Goal: Task Accomplishment & Management: Use online tool/utility

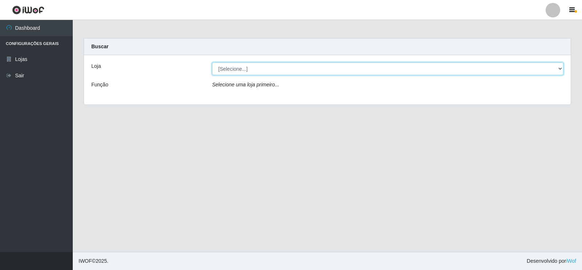
click at [558, 67] on select "[Selecione...] Atacado Vem - [STREET_ADDRESS]" at bounding box center [387, 69] width 351 height 13
select select "455"
click at [212, 63] on select "[Selecione...] Atacado Vem - [STREET_ADDRESS]" at bounding box center [387, 69] width 351 height 13
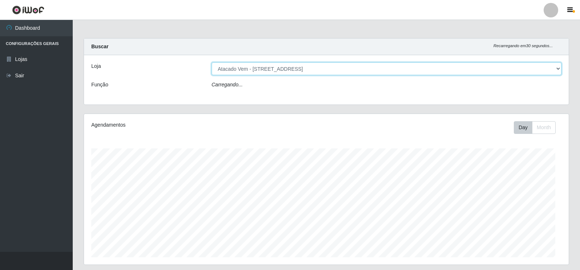
scroll to position [151, 485]
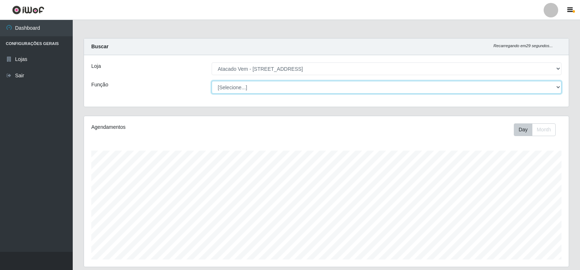
click at [556, 86] on select "[Selecione...] Carregador e Descarregador de Caminhão Carregador e Descarregado…" at bounding box center [387, 87] width 350 height 13
select select "24"
click at [212, 81] on select "[Selecione...] Carregador e Descarregador de Caminhão Carregador e Descarregado…" at bounding box center [387, 87] width 350 height 13
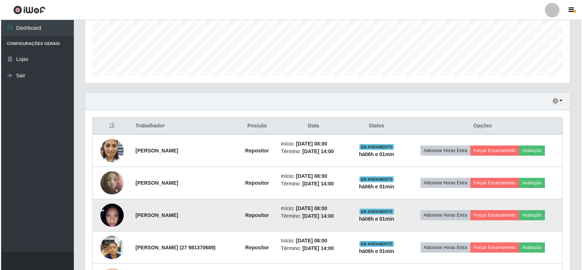
scroll to position [182, 0]
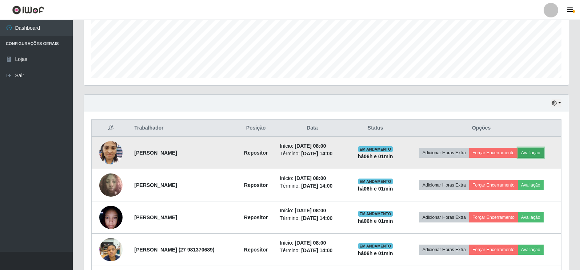
click at [540, 152] on button "Avaliação" at bounding box center [531, 153] width 26 height 10
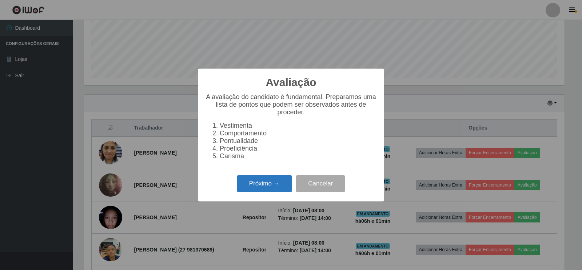
click at [266, 186] on button "Próximo →" at bounding box center [264, 184] width 55 height 17
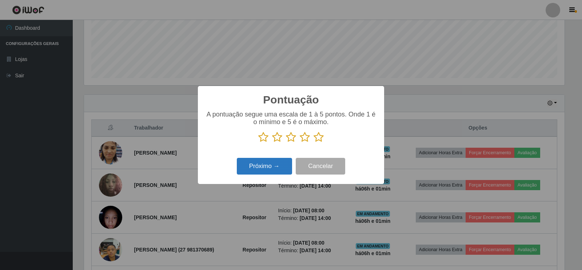
click at [266, 168] on button "Próximo →" at bounding box center [264, 166] width 55 height 17
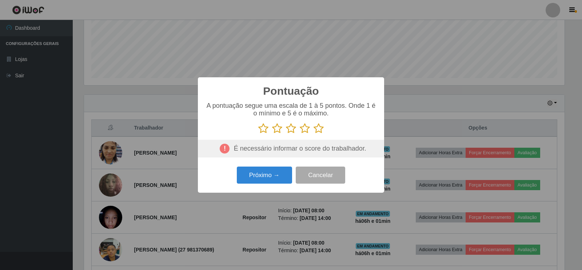
click at [264, 128] on icon at bounding box center [263, 128] width 10 height 11
click at [258, 134] on input "radio" at bounding box center [258, 134] width 0 height 0
click at [278, 129] on icon at bounding box center [277, 128] width 10 height 11
click at [272, 134] on input "radio" at bounding box center [272, 134] width 0 height 0
click at [289, 128] on icon at bounding box center [291, 128] width 10 height 11
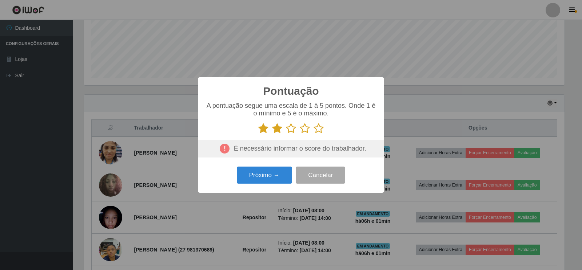
click at [286, 134] on input "radio" at bounding box center [286, 134] width 0 height 0
click at [309, 129] on icon at bounding box center [305, 128] width 10 height 11
click at [300, 134] on input "radio" at bounding box center [300, 134] width 0 height 0
click at [317, 129] on icon at bounding box center [318, 128] width 10 height 11
click at [313, 134] on input "radio" at bounding box center [313, 134] width 0 height 0
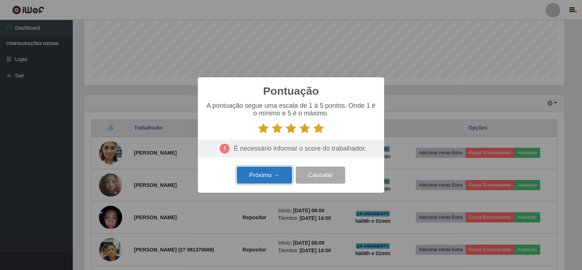
click at [260, 174] on button "Próximo →" at bounding box center [264, 175] width 55 height 17
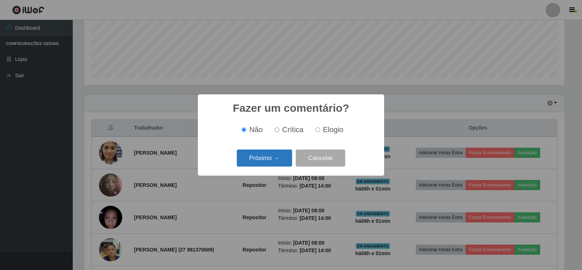
click at [258, 158] on button "Próximo →" at bounding box center [264, 158] width 55 height 17
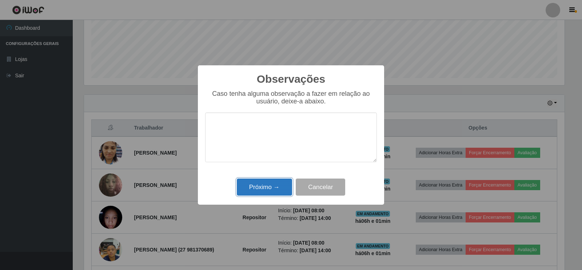
click at [257, 188] on button "Próximo →" at bounding box center [264, 187] width 55 height 17
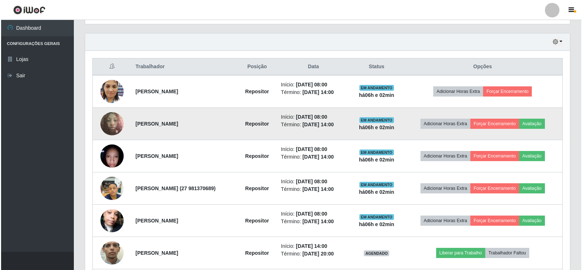
scroll to position [291, 0]
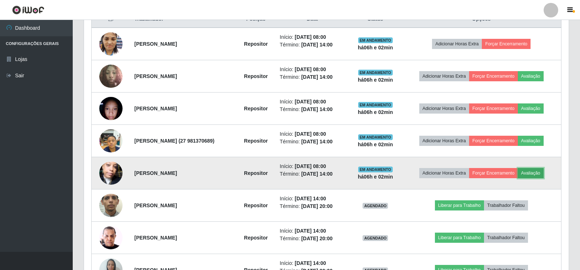
click at [539, 172] on button "Avaliação" at bounding box center [531, 173] width 26 height 10
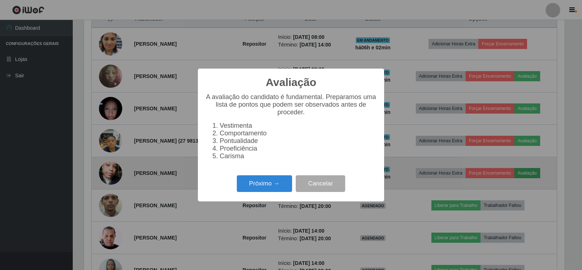
scroll to position [151, 480]
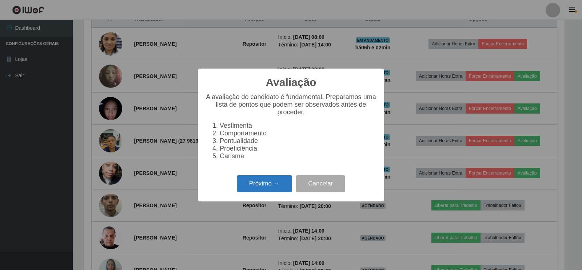
click at [272, 189] on button "Próximo →" at bounding box center [264, 184] width 55 height 17
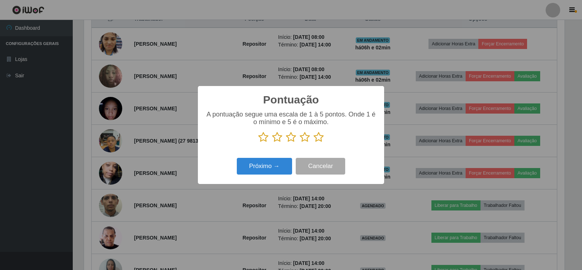
click at [319, 140] on icon at bounding box center [318, 137] width 10 height 11
click at [313, 143] on input "radio" at bounding box center [313, 143] width 0 height 0
click at [269, 167] on button "Próximo →" at bounding box center [264, 166] width 55 height 17
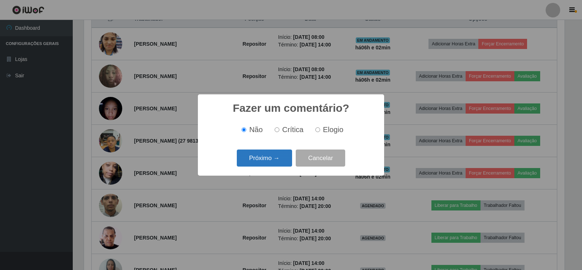
click at [272, 161] on button "Próximo →" at bounding box center [264, 158] width 55 height 17
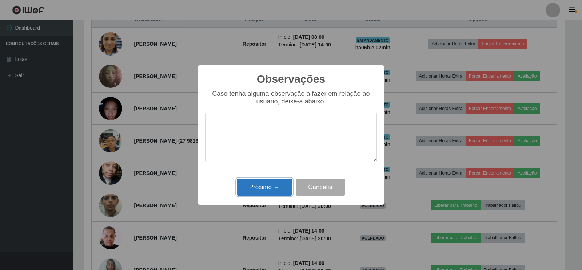
click at [280, 188] on button "Próximo →" at bounding box center [264, 187] width 55 height 17
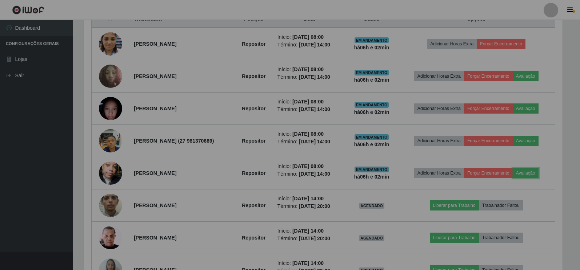
scroll to position [151, 485]
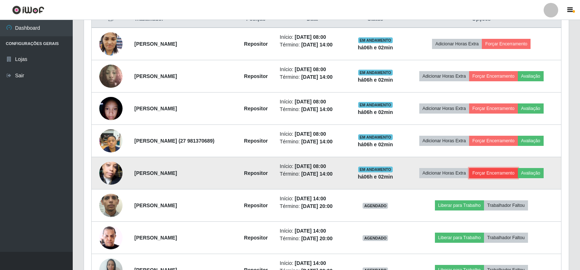
click at [516, 174] on button "Forçar Encerramento" at bounding box center [493, 173] width 49 height 10
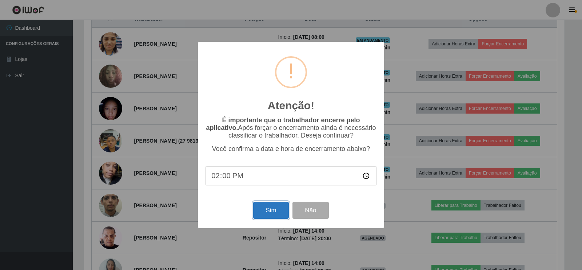
click at [273, 219] on button "Sim" at bounding box center [270, 210] width 35 height 17
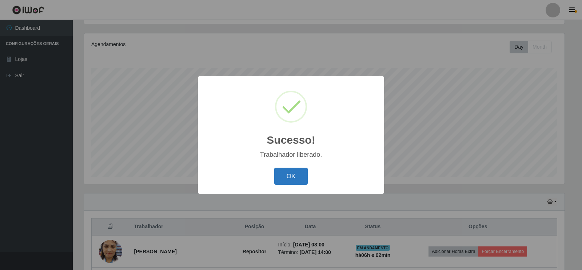
click at [298, 178] on button "OK" at bounding box center [291, 176] width 34 height 17
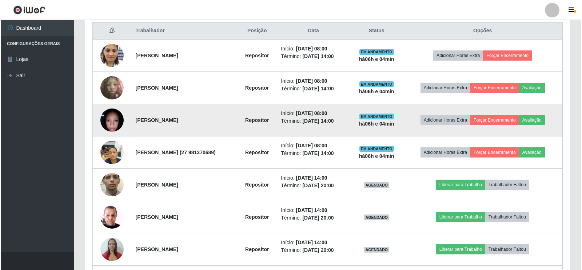
scroll to position [269, 0]
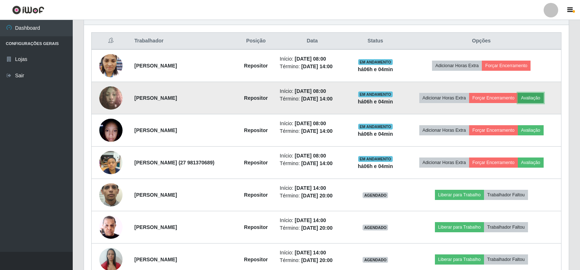
click at [536, 99] on button "Avaliação" at bounding box center [531, 98] width 26 height 10
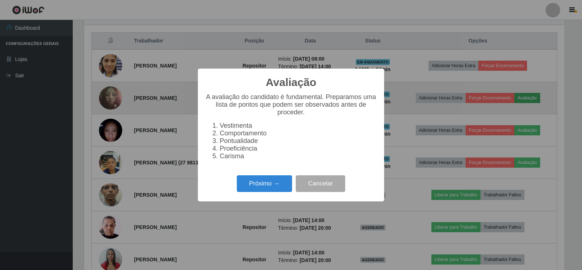
scroll to position [151, 480]
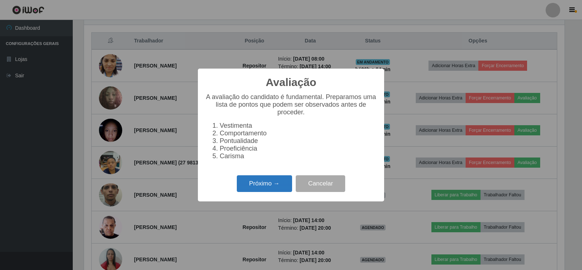
click at [250, 190] on button "Próximo →" at bounding box center [264, 184] width 55 height 17
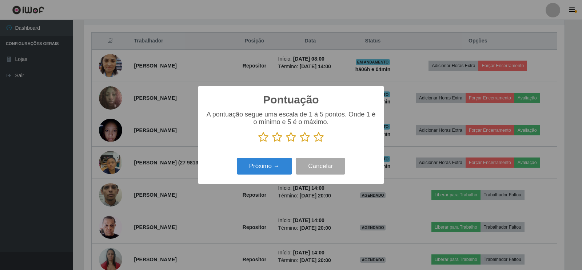
scroll to position [363364, 363034]
click at [317, 138] on icon at bounding box center [318, 137] width 10 height 11
click at [313, 143] on input "radio" at bounding box center [313, 143] width 0 height 0
click at [271, 165] on button "Próximo →" at bounding box center [264, 166] width 55 height 17
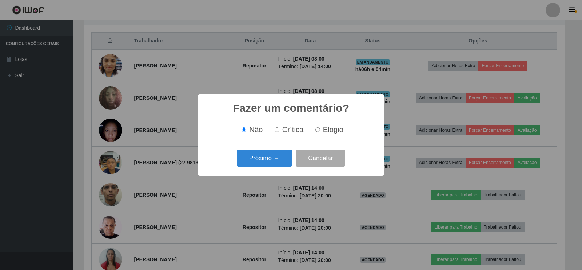
click at [318, 132] on input "Elogio" at bounding box center [317, 130] width 5 height 5
radio input "true"
click at [259, 166] on button "Próximo →" at bounding box center [264, 158] width 55 height 17
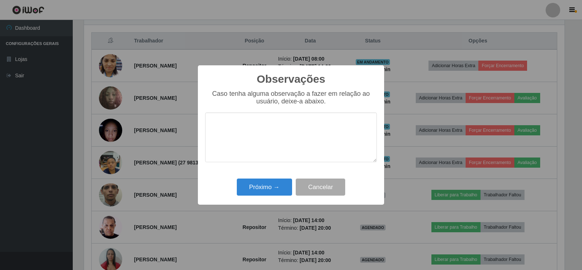
click at [293, 140] on textarea at bounding box center [291, 138] width 172 height 50
type textarea "bom trabalho"
click at [274, 192] on button "Próximo →" at bounding box center [264, 187] width 55 height 17
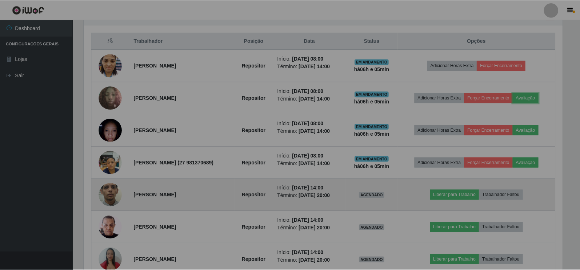
scroll to position [151, 485]
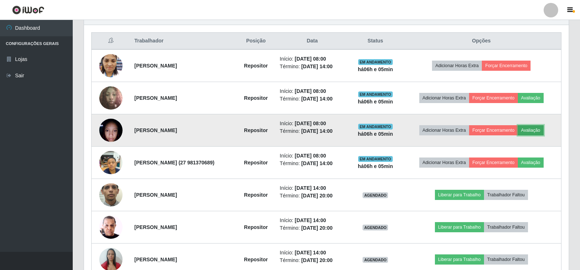
click at [535, 131] on button "Avaliação" at bounding box center [531, 130] width 26 height 10
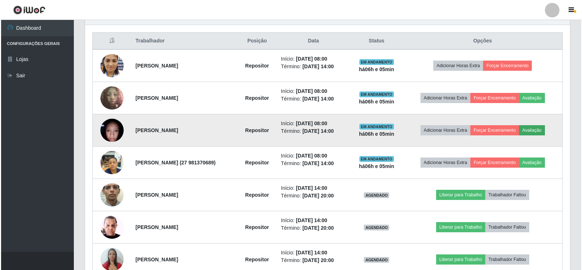
scroll to position [151, 480]
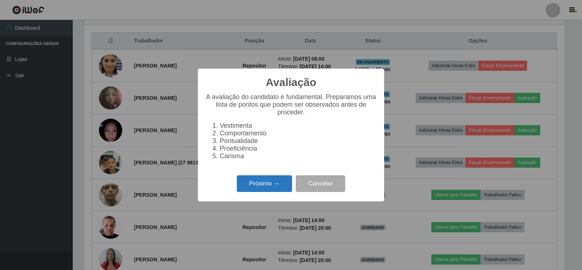
click at [283, 193] on button "Próximo →" at bounding box center [264, 184] width 55 height 17
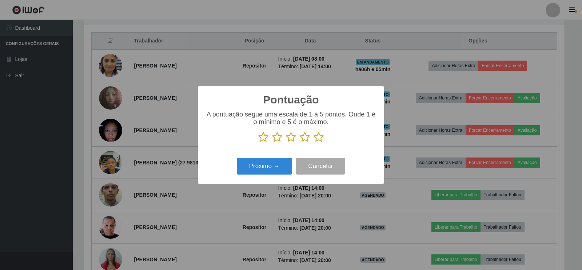
click at [320, 140] on icon at bounding box center [318, 137] width 10 height 11
click at [313, 143] on input "radio" at bounding box center [313, 143] width 0 height 0
click at [265, 170] on button "Próximo →" at bounding box center [264, 166] width 55 height 17
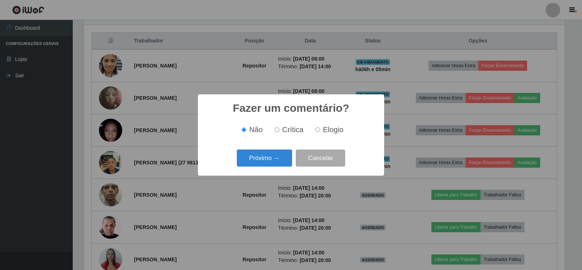
click at [317, 132] on input "Elogio" at bounding box center [317, 130] width 5 height 5
radio input "true"
click at [273, 161] on button "Próximo →" at bounding box center [264, 158] width 55 height 17
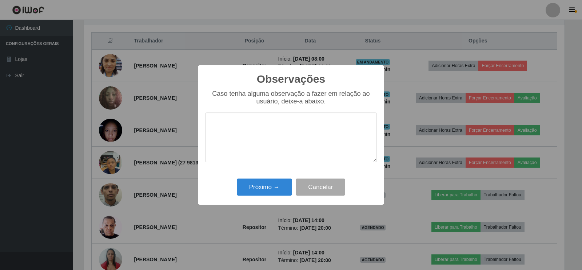
click at [252, 136] on textarea at bounding box center [291, 138] width 172 height 50
type textarea "bom trabalho"
click at [273, 192] on button "Próximo →" at bounding box center [264, 187] width 55 height 17
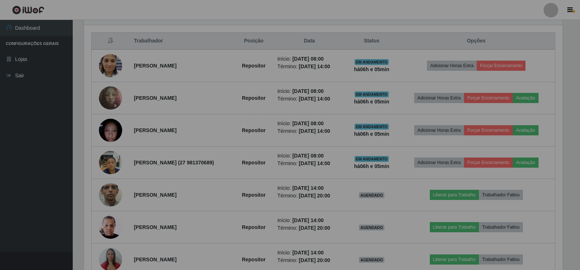
scroll to position [151, 485]
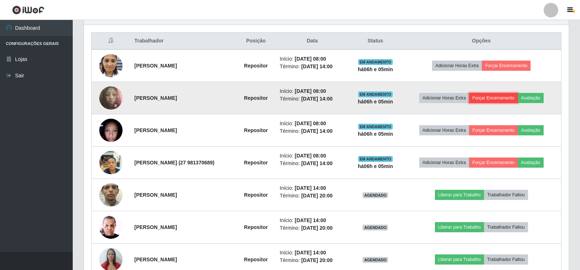
click at [505, 100] on button "Forçar Encerramento" at bounding box center [493, 98] width 49 height 10
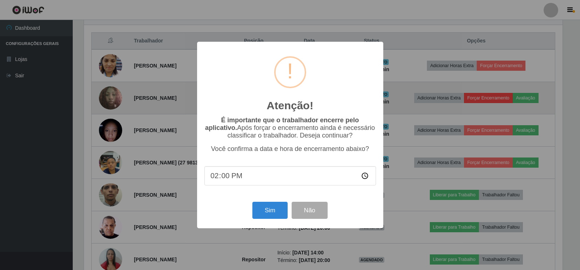
scroll to position [151, 480]
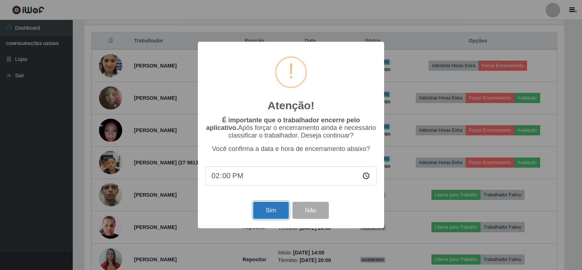
click at [272, 213] on button "Sim" at bounding box center [270, 210] width 35 height 17
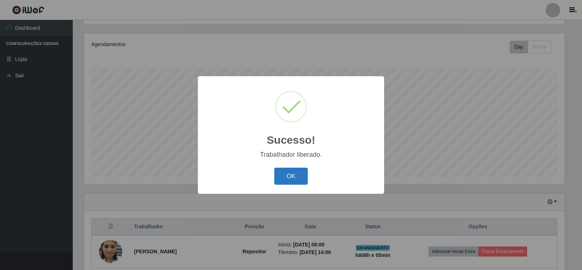
click at [287, 174] on button "OK" at bounding box center [291, 176] width 34 height 17
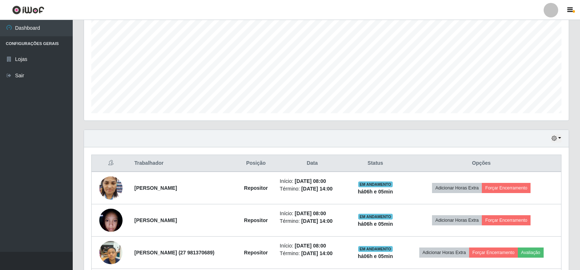
scroll to position [228, 0]
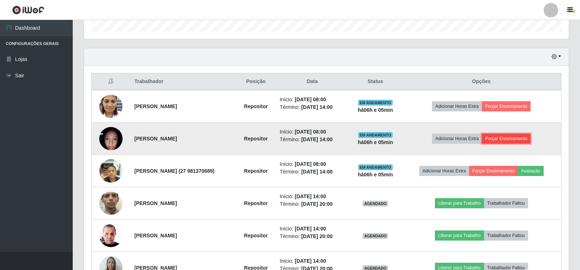
click at [508, 137] on button "Forçar Encerramento" at bounding box center [506, 139] width 49 height 10
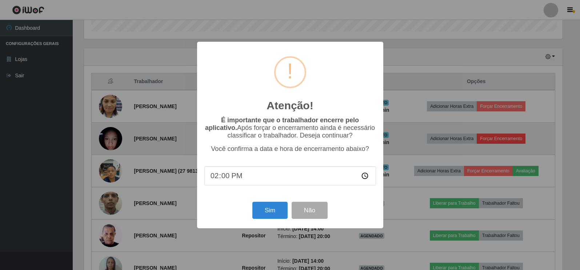
scroll to position [151, 480]
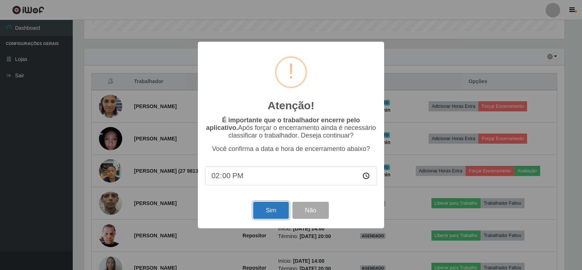
click at [268, 213] on button "Sim" at bounding box center [270, 210] width 35 height 17
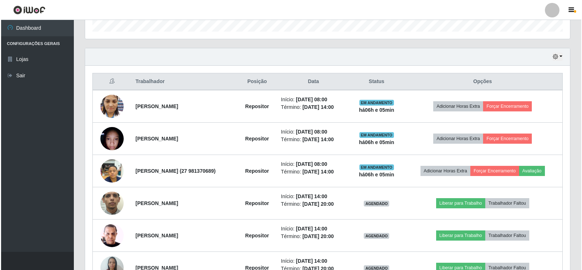
scroll to position [0, 0]
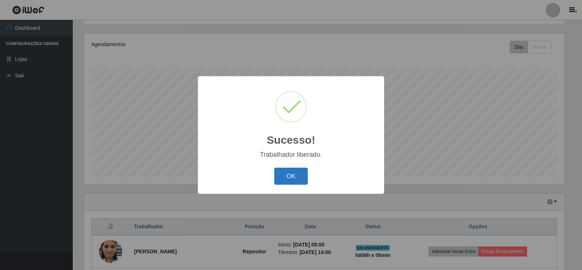
click at [286, 173] on button "OK" at bounding box center [291, 176] width 34 height 17
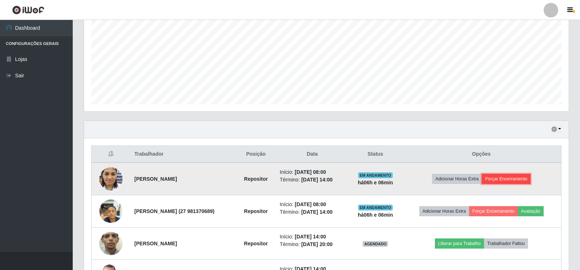
click at [505, 178] on button "Forçar Encerramento" at bounding box center [506, 179] width 49 height 10
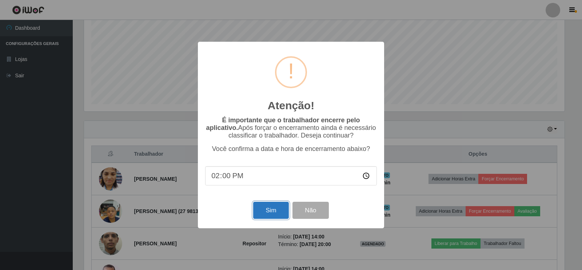
click at [264, 215] on button "Sim" at bounding box center [270, 210] width 35 height 17
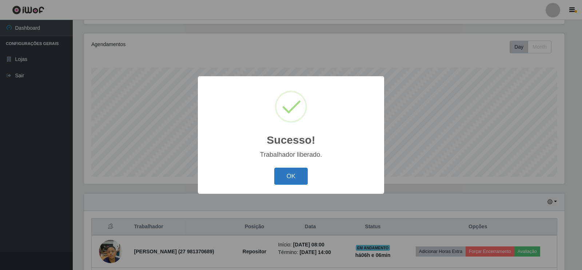
click at [293, 179] on button "OK" at bounding box center [291, 176] width 34 height 17
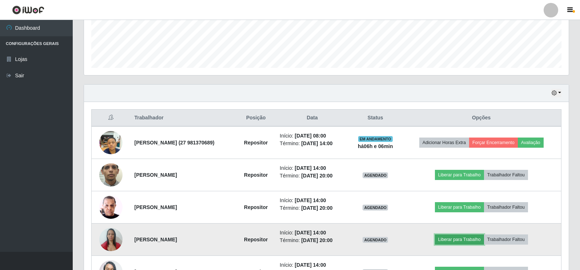
click at [460, 237] on button "Liberar para Trabalho" at bounding box center [459, 240] width 49 height 10
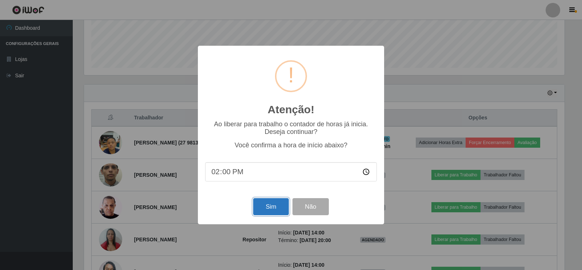
click at [262, 208] on button "Sim" at bounding box center [270, 206] width 35 height 17
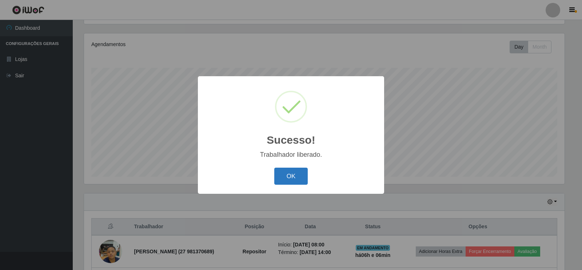
click at [282, 176] on button "OK" at bounding box center [291, 176] width 34 height 17
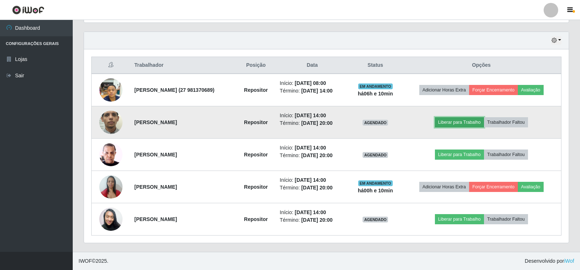
click at [461, 126] on button "Liberar para Trabalho" at bounding box center [459, 122] width 49 height 10
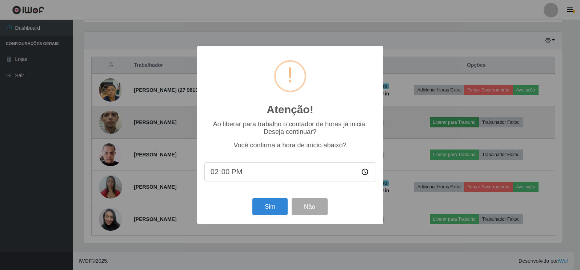
scroll to position [151, 480]
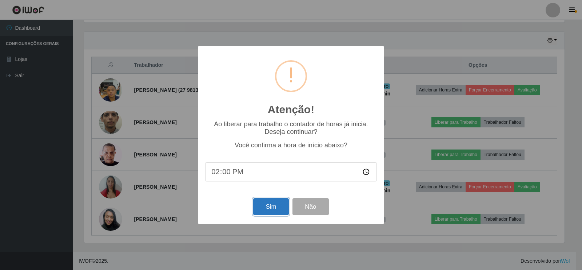
click at [264, 208] on button "Sim" at bounding box center [270, 206] width 35 height 17
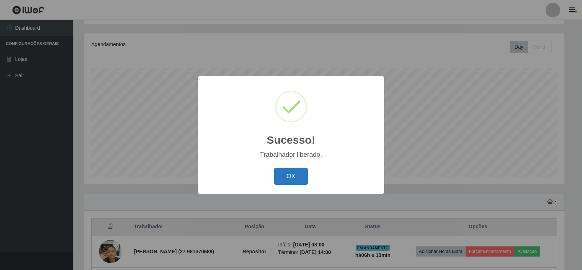
click at [290, 174] on button "OK" at bounding box center [291, 176] width 34 height 17
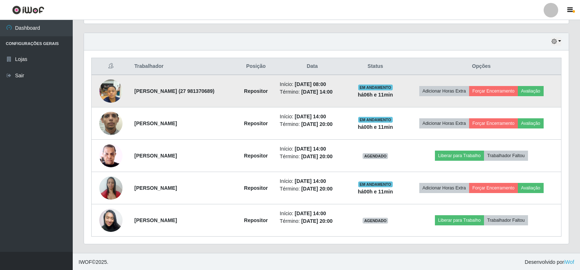
scroll to position [245, 0]
